Goal: Information Seeking & Learning: Learn about a topic

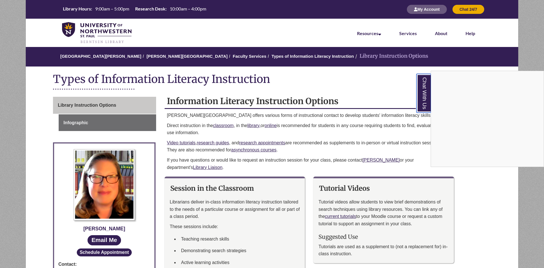
click at [424, 101] on link "Chat With Us" at bounding box center [424, 93] width 14 height 39
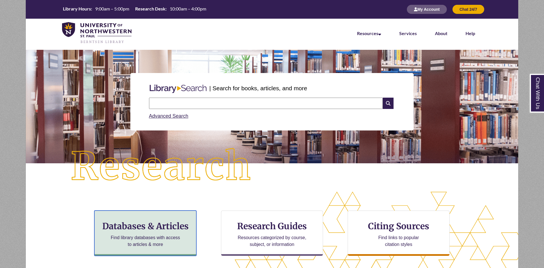
click at [169, 228] on h3 "Databases & Articles" at bounding box center [145, 226] width 92 height 11
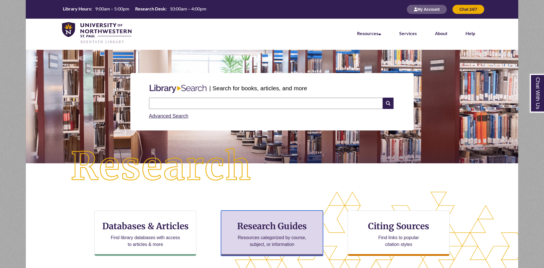
click at [273, 237] on p "Resources categorized by course, subject, or information" at bounding box center [272, 242] width 74 height 14
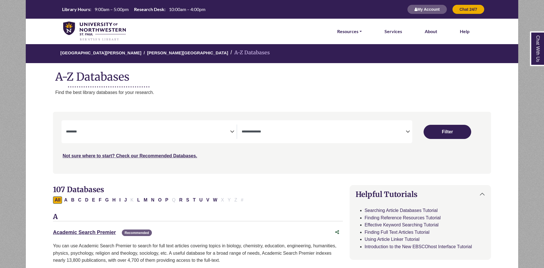
select select "Database Subject Filter"
select select "Database Types Filter"
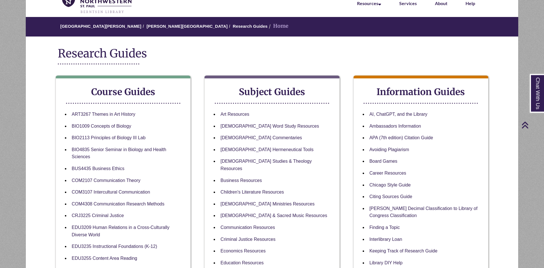
scroll to position [29, 0]
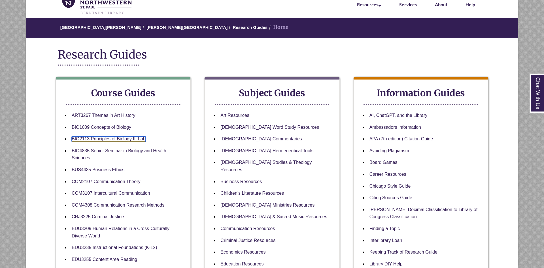
click at [117, 141] on link "BIO2113 Principles of Biology III Lab" at bounding box center [109, 139] width 74 height 5
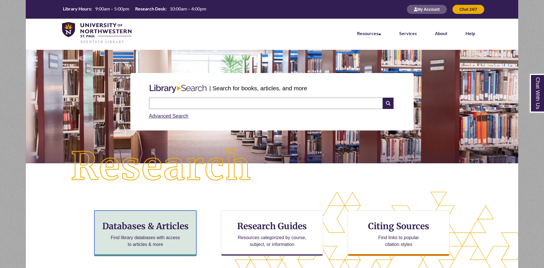
click at [176, 224] on h3 "Databases & Articles" at bounding box center [145, 226] width 92 height 11
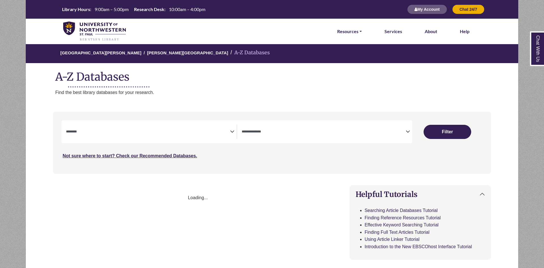
select select "Database Subject Filter"
select select "Database Types Filter"
select select "Database Subject Filter"
select select "Database Types Filter"
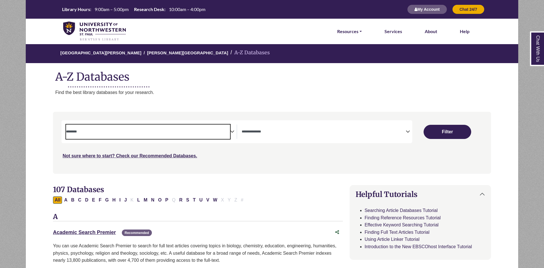
click at [216, 130] on span "Search filters" at bounding box center [148, 131] width 164 height 5
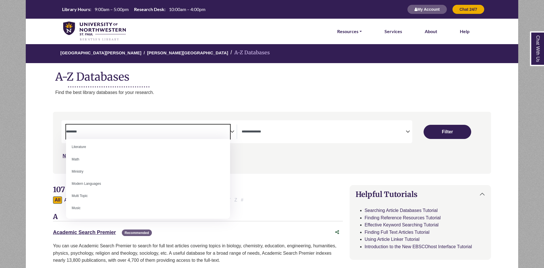
scroll to position [333, 0]
select select "*****"
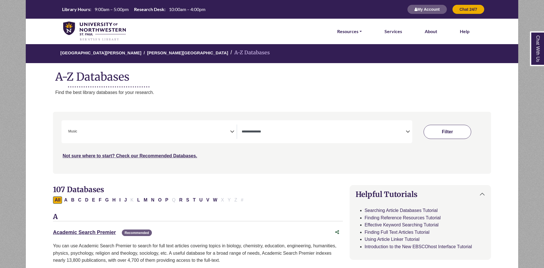
click at [448, 135] on button "Filter" at bounding box center [448, 132] width 48 height 14
select select "Database Types Filter"
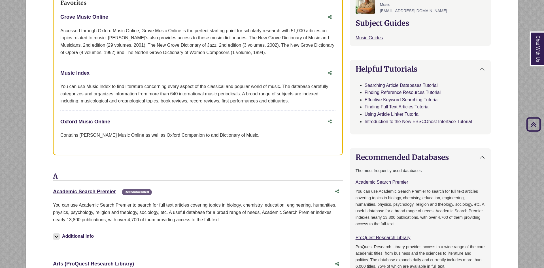
scroll to position [260, 0]
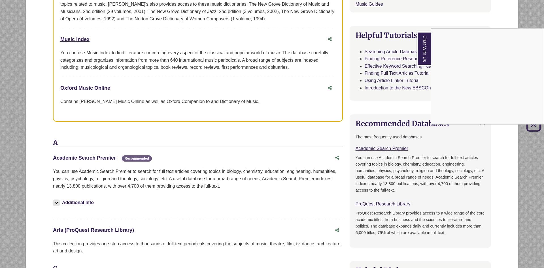
click at [424, 52] on link "Chat With Us" at bounding box center [424, 48] width 14 height 35
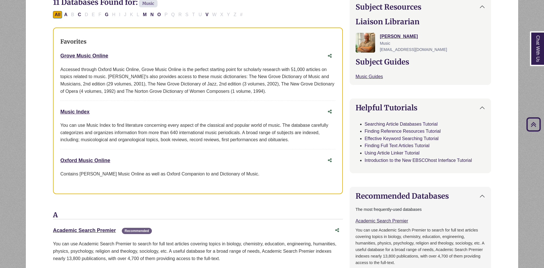
scroll to position [173, 0]
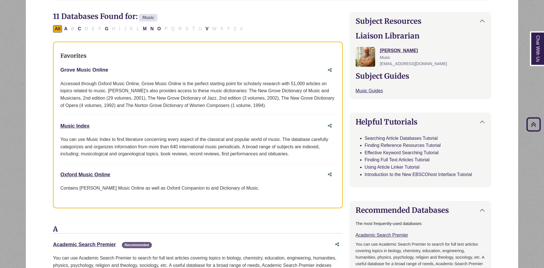
click at [92, 71] on link "Grove Music Online This link opens in a new window" at bounding box center [84, 70] width 48 height 6
click at [78, 126] on link "Music Index This link opens in a new window" at bounding box center [74, 126] width 29 height 6
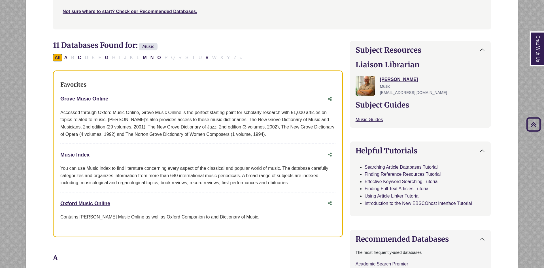
scroll to position [0, 0]
